Goal: Task Accomplishment & Management: Use online tool/utility

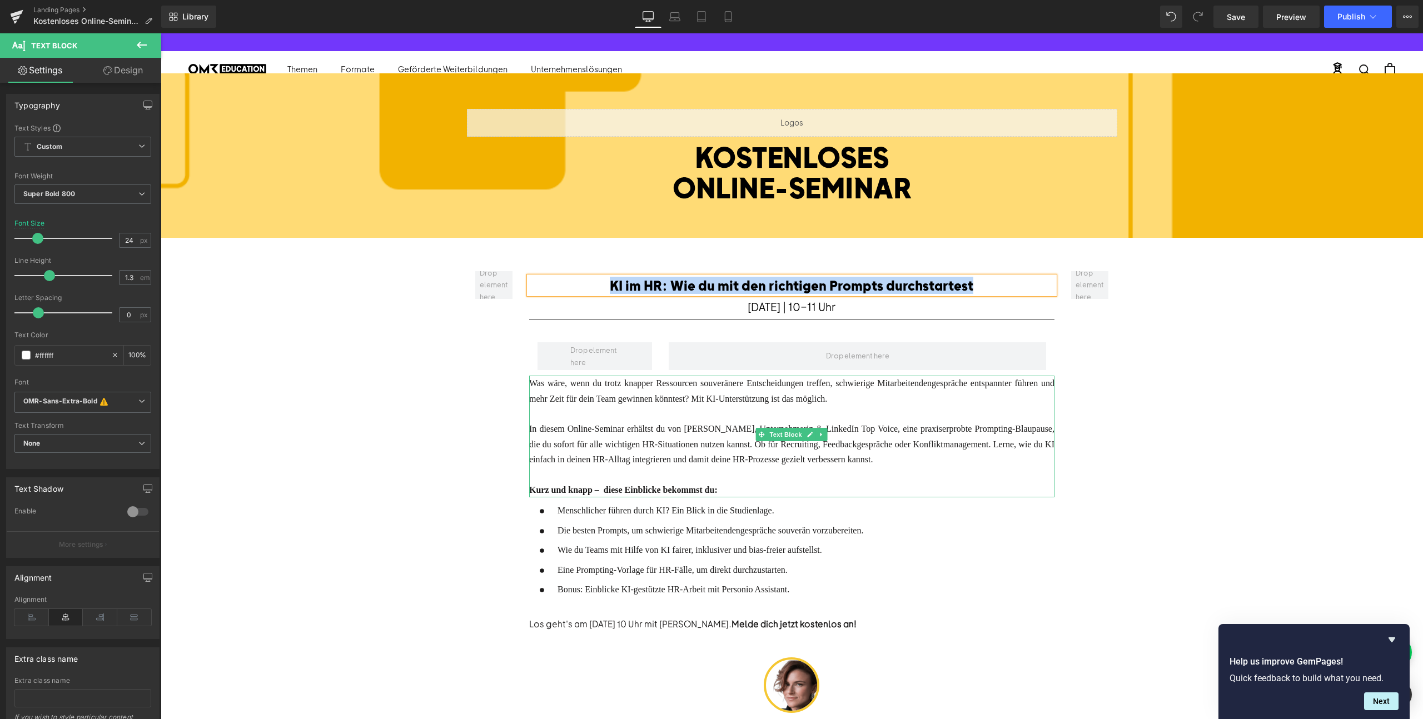
click at [817, 409] on div at bounding box center [791, 413] width 525 height 15
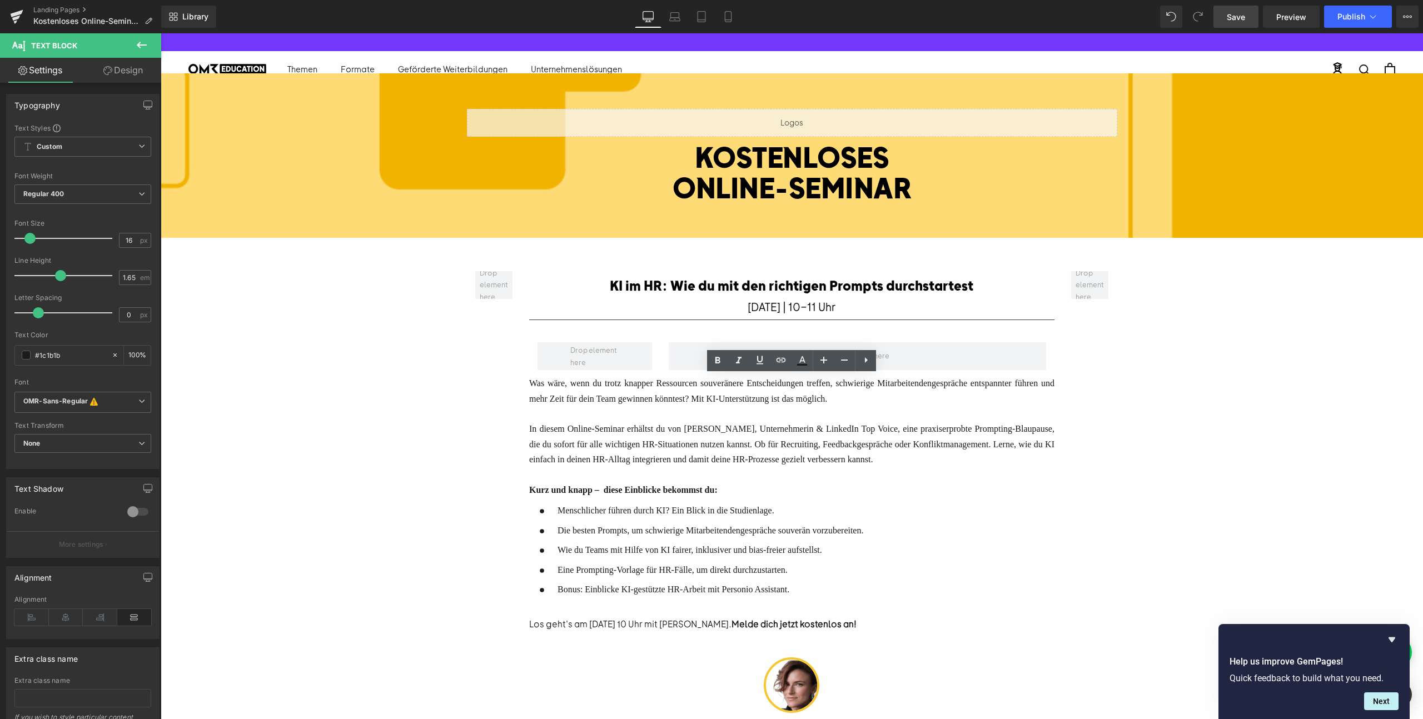
click at [1241, 18] on span "Save" at bounding box center [1236, 17] width 18 height 12
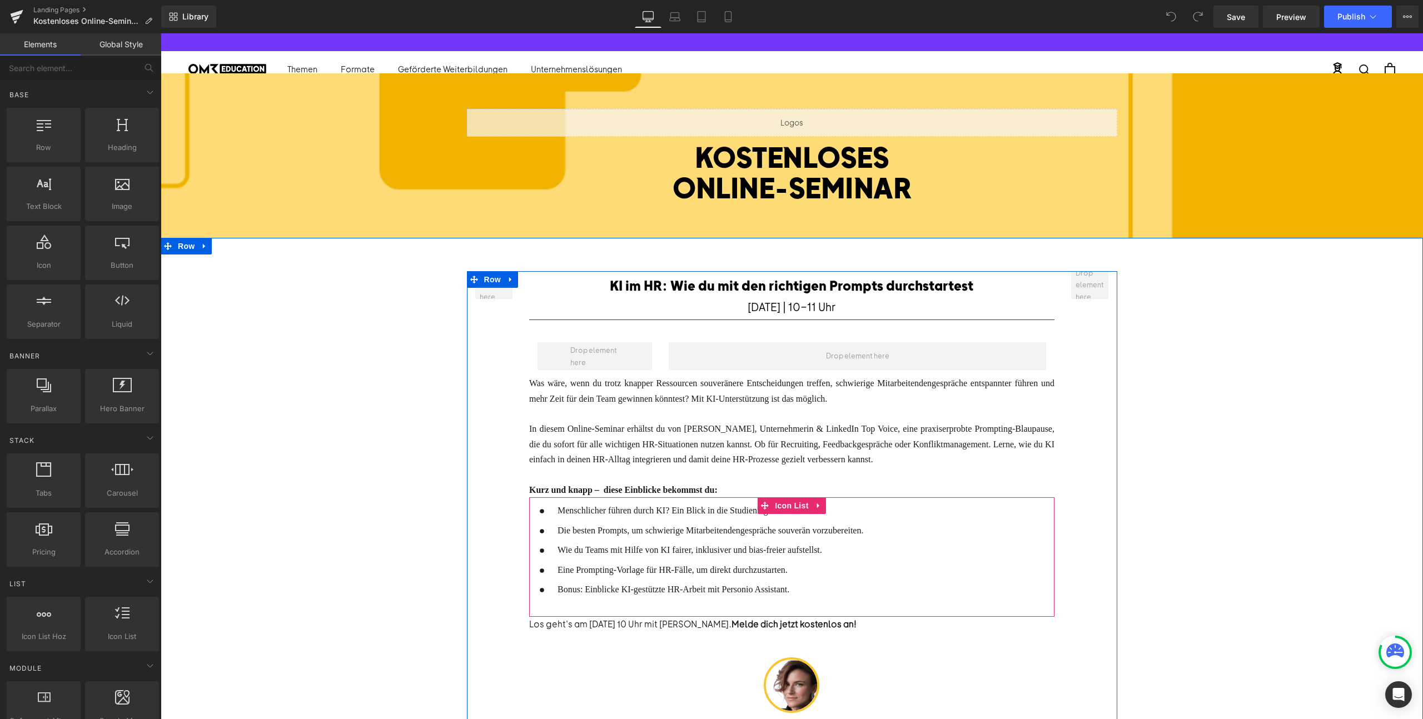
click at [602, 485] on strong "Kurz und knapp – diese Einblicke bekommst du:" at bounding box center [623, 489] width 188 height 9
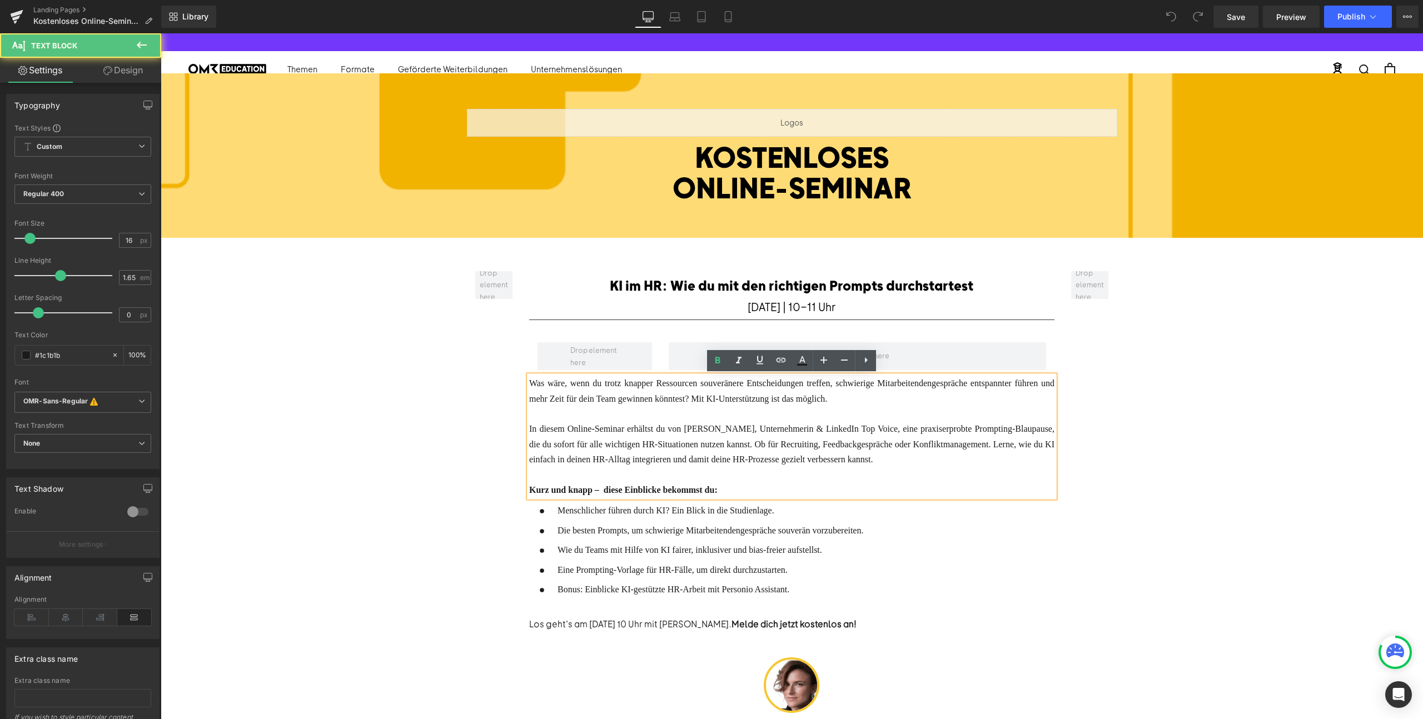
click at [607, 485] on strong "Kurz und knapp – diese Einblicke bekommst du:" at bounding box center [623, 489] width 188 height 9
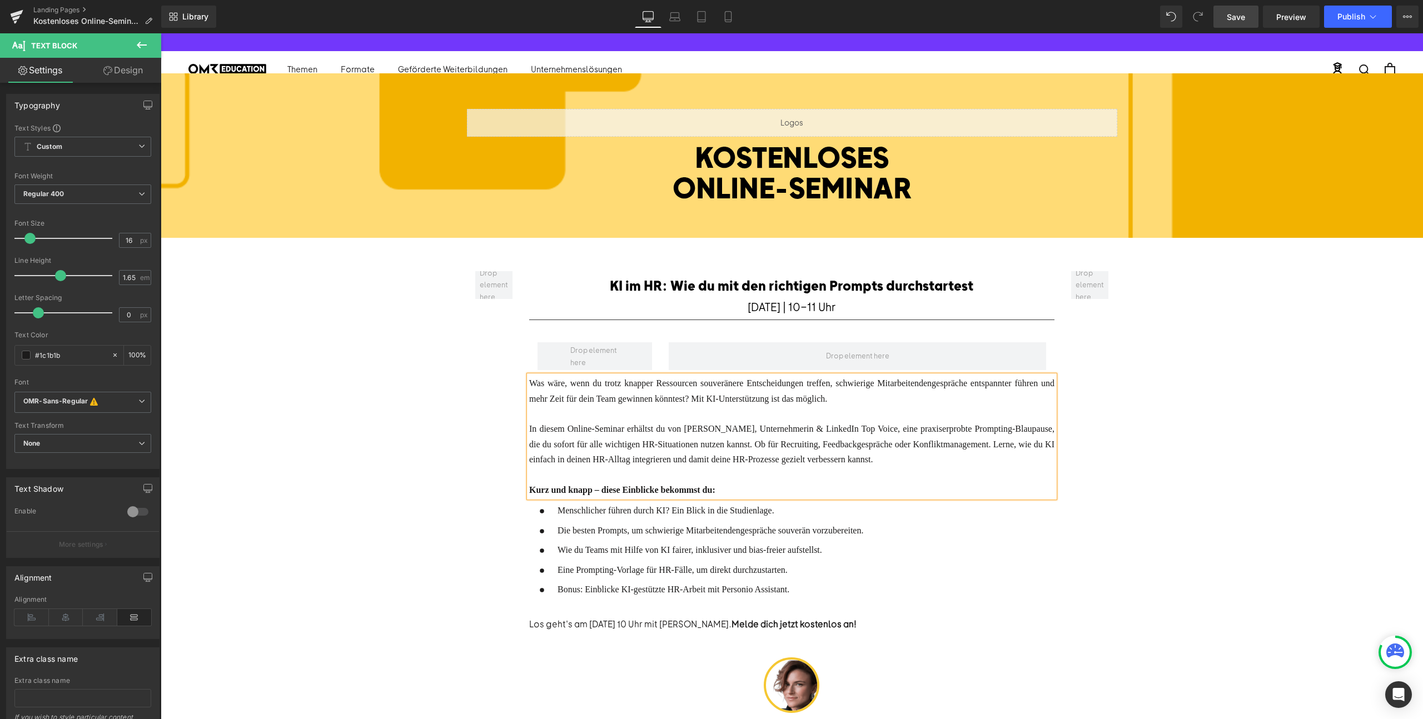
click at [1228, 13] on span "Save" at bounding box center [1236, 17] width 18 height 12
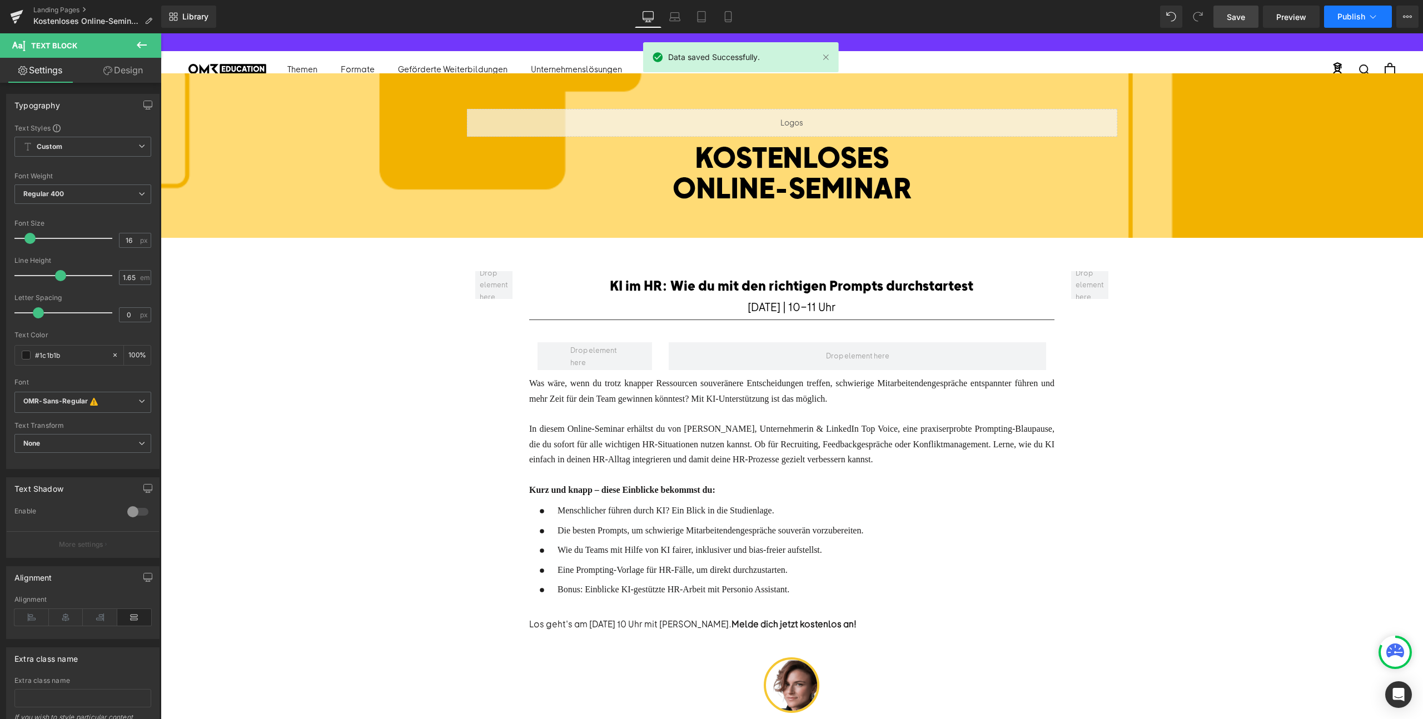
click at [1359, 18] on span "Publish" at bounding box center [1352, 16] width 28 height 9
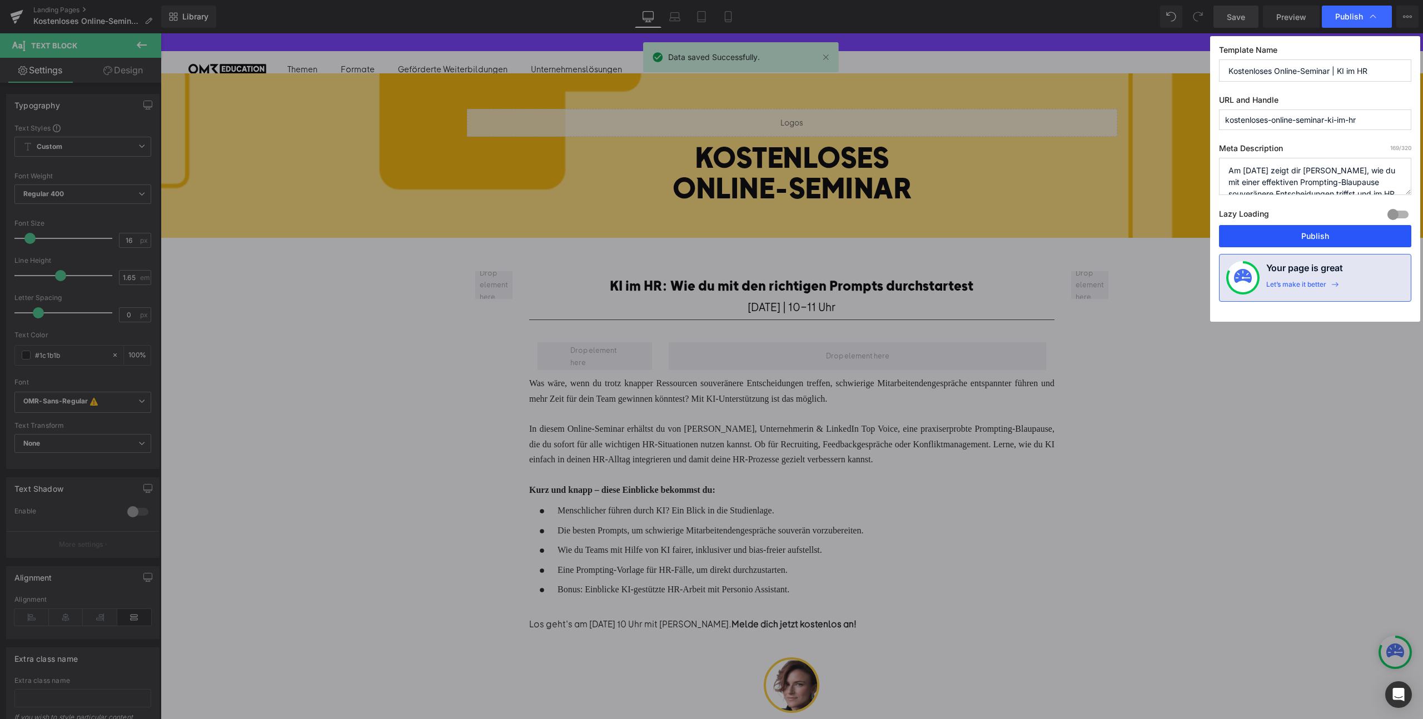
click at [1297, 239] on button "Publish" at bounding box center [1315, 236] width 192 height 22
